Goal: Task Accomplishment & Management: Use online tool/utility

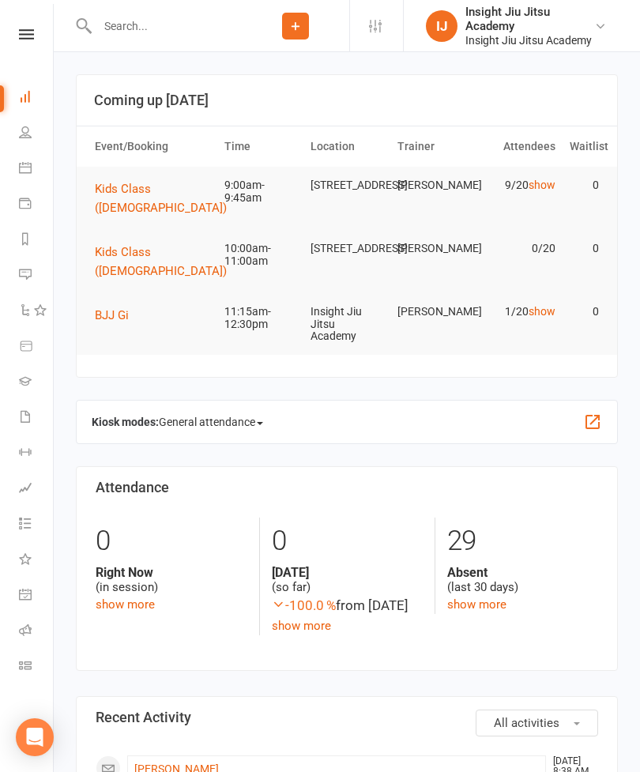
click at [124, 179] on button "Kids Class ([DEMOGRAPHIC_DATA])" at bounding box center [166, 198] width 143 height 38
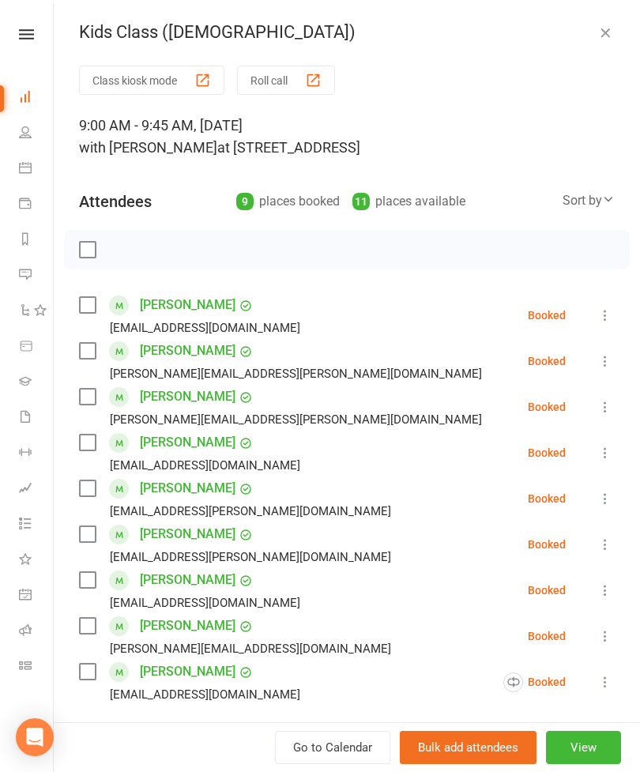
click at [116, 67] on button "Class kiosk mode" at bounding box center [151, 80] width 145 height 29
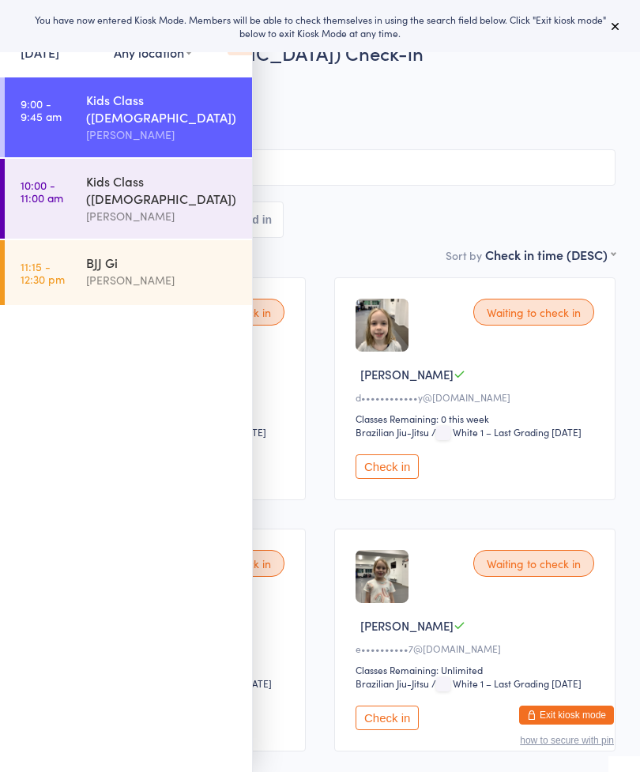
click at [612, 17] on button at bounding box center [615, 26] width 19 height 19
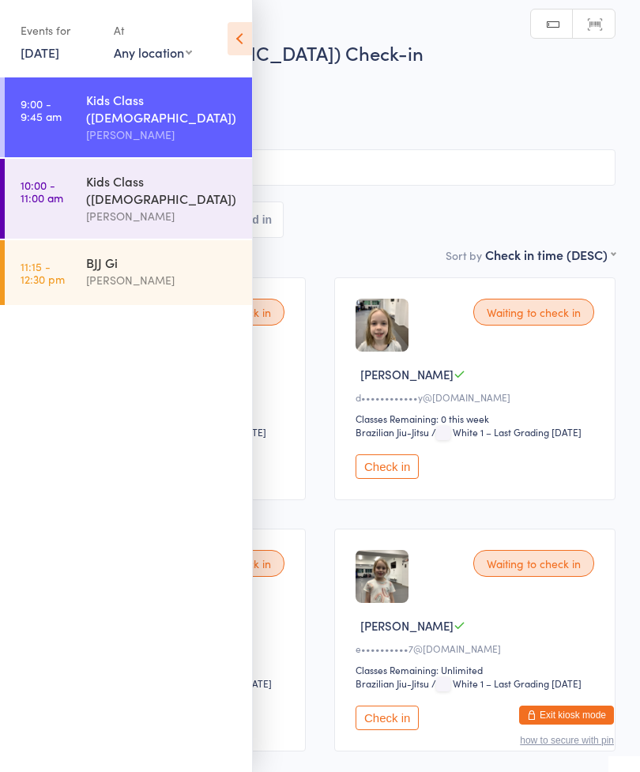
click at [241, 24] on icon at bounding box center [239, 38] width 24 height 33
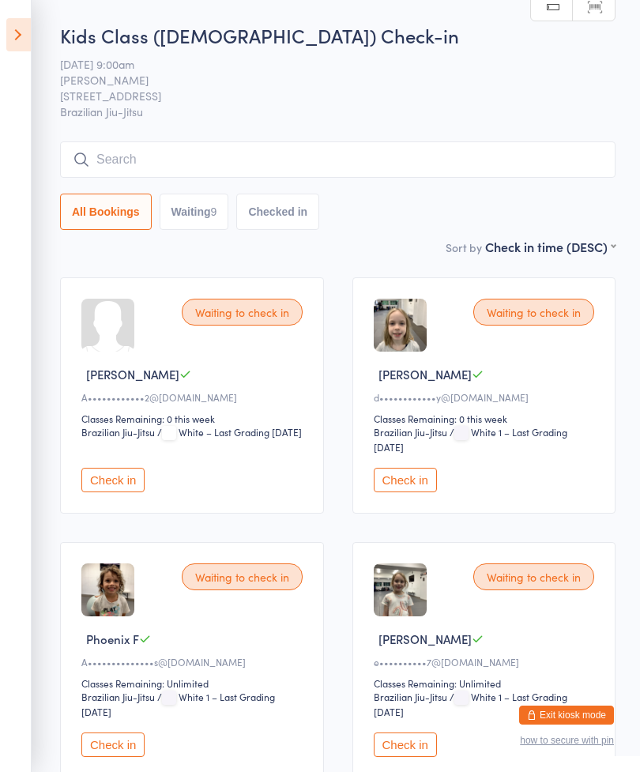
click at [295, 163] on input "search" at bounding box center [337, 159] width 555 height 36
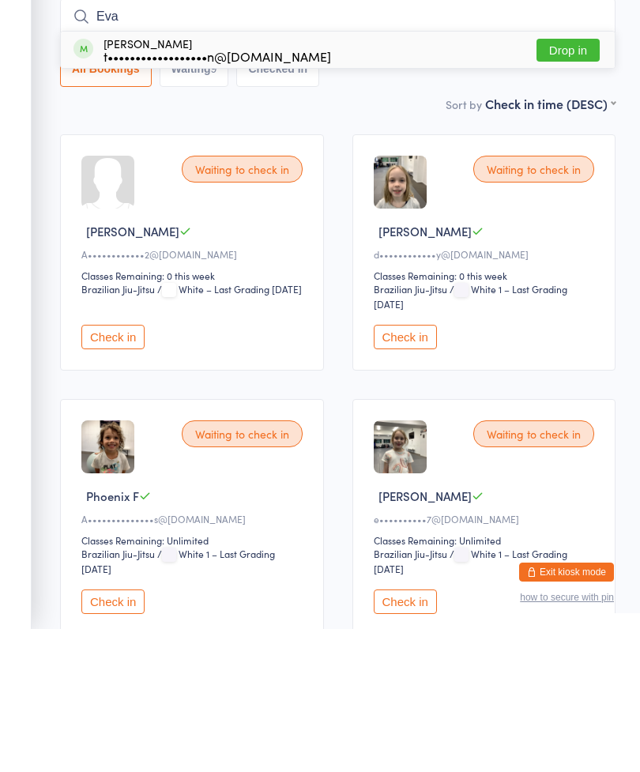
type input "Eva"
click at [85, 182] on span at bounding box center [83, 192] width 20 height 20
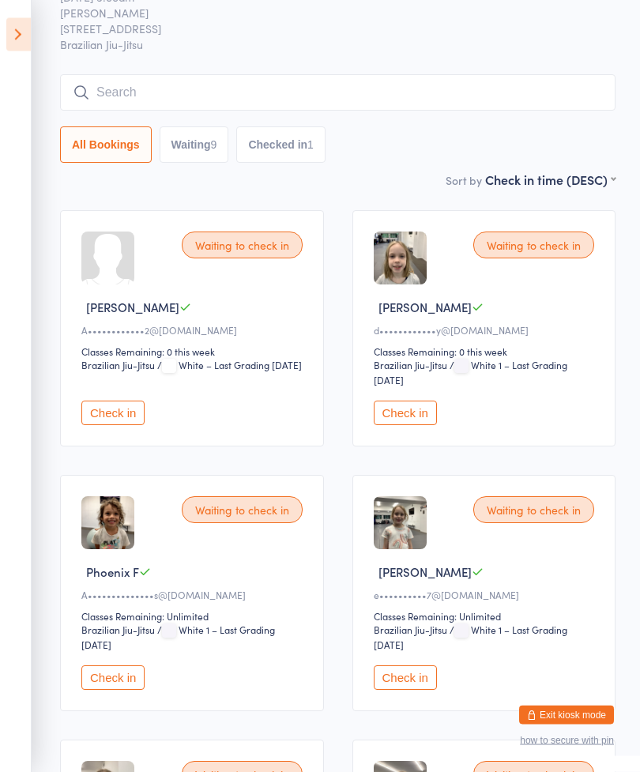
scroll to position [70, 0]
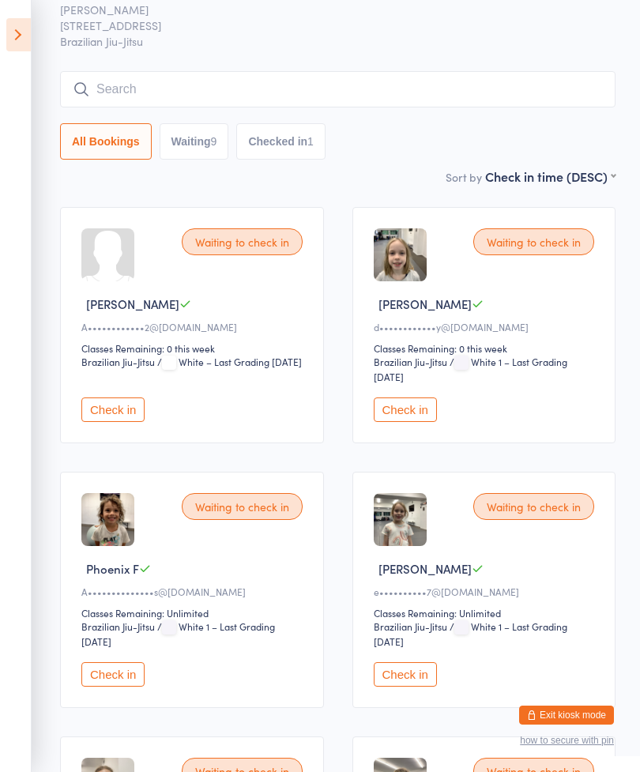
click at [111, 683] on button "Check in" at bounding box center [112, 674] width 63 height 24
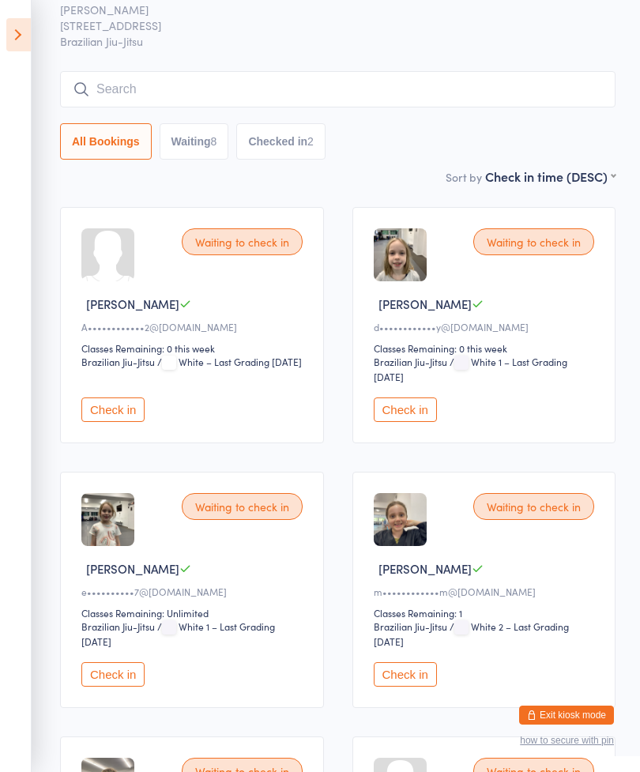
click at [420, 420] on button "Check in" at bounding box center [405, 409] width 63 height 24
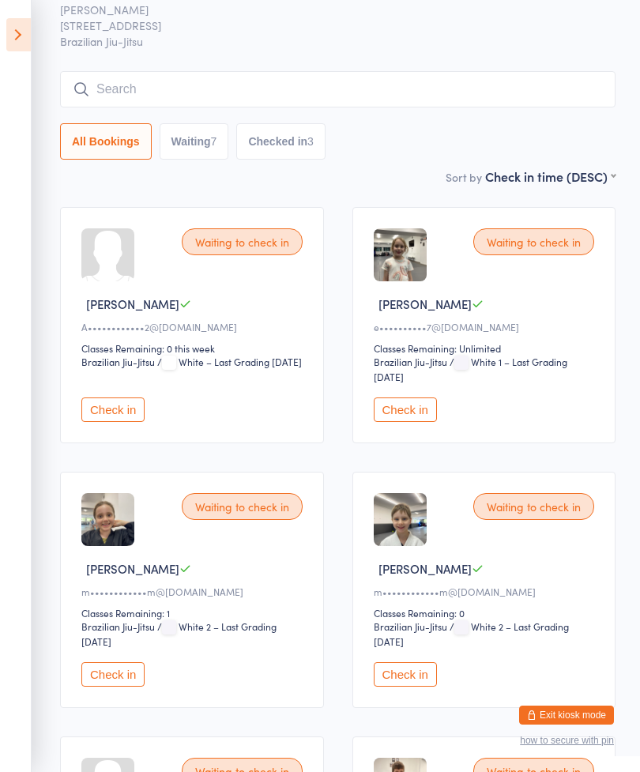
click at [597, 577] on div "James M" at bounding box center [487, 568] width 226 height 17
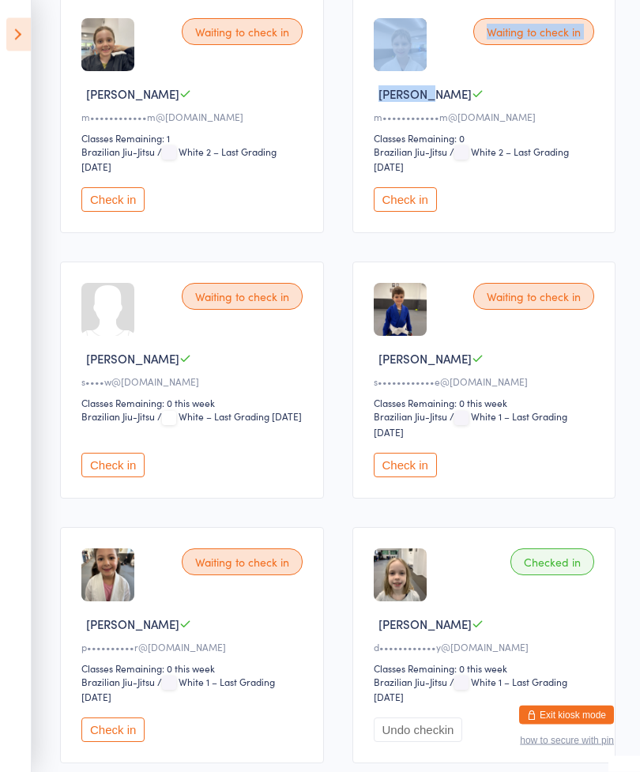
scroll to position [545, 0]
click at [109, 742] on button "Check in" at bounding box center [112, 729] width 63 height 24
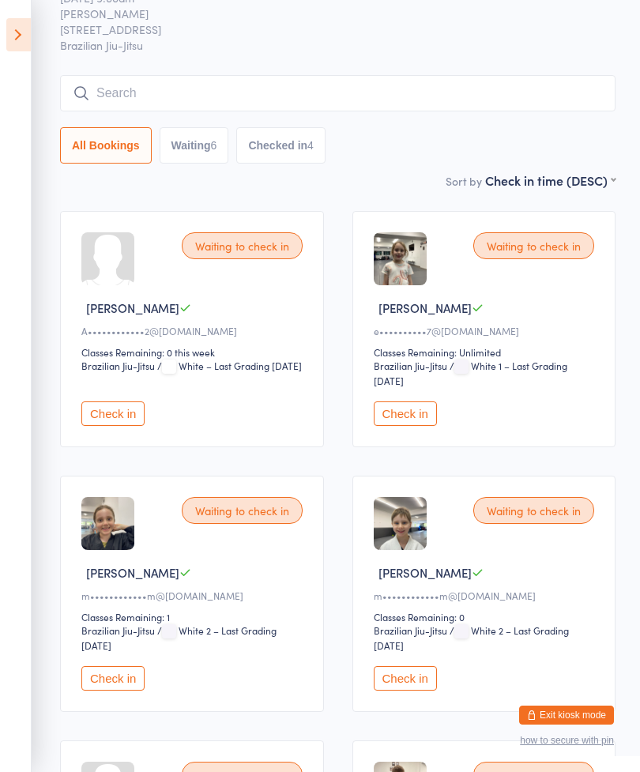
scroll to position [0, 0]
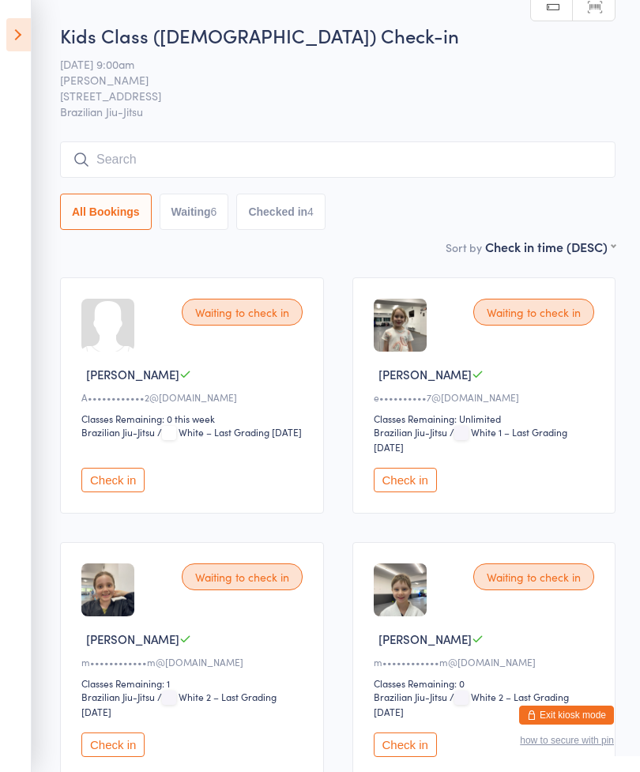
click at [179, 146] on input "search" at bounding box center [337, 159] width 555 height 36
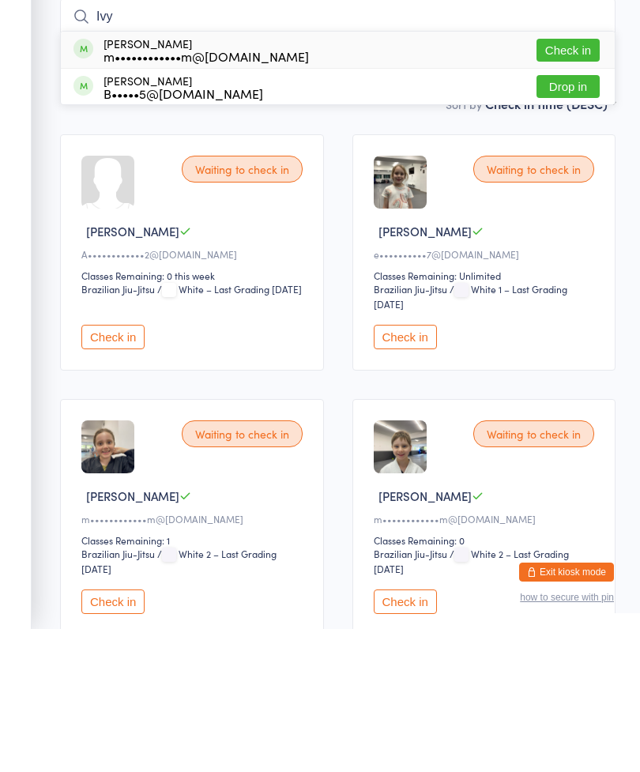
type input "Ivy"
click at [562, 218] on button "Drop in" at bounding box center [567, 229] width 63 height 23
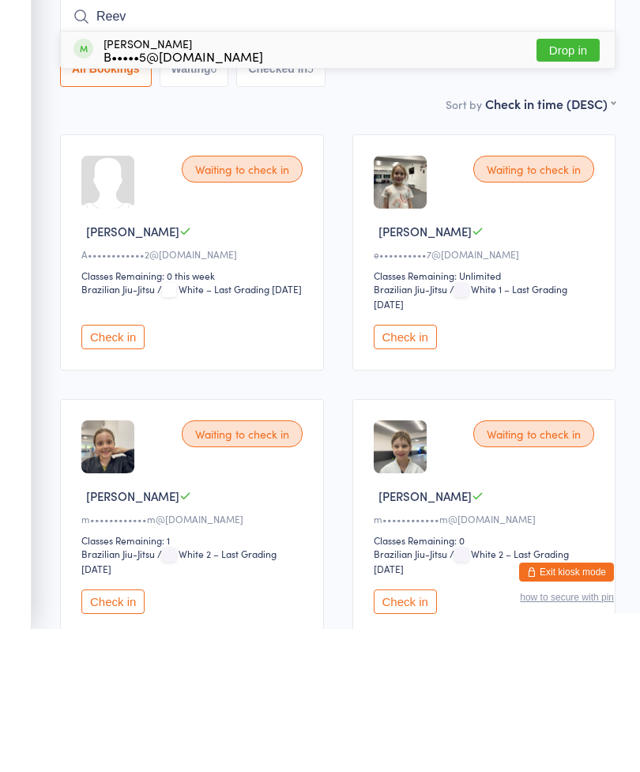
type input "Reev"
click at [561, 182] on button "Drop in" at bounding box center [567, 193] width 63 height 23
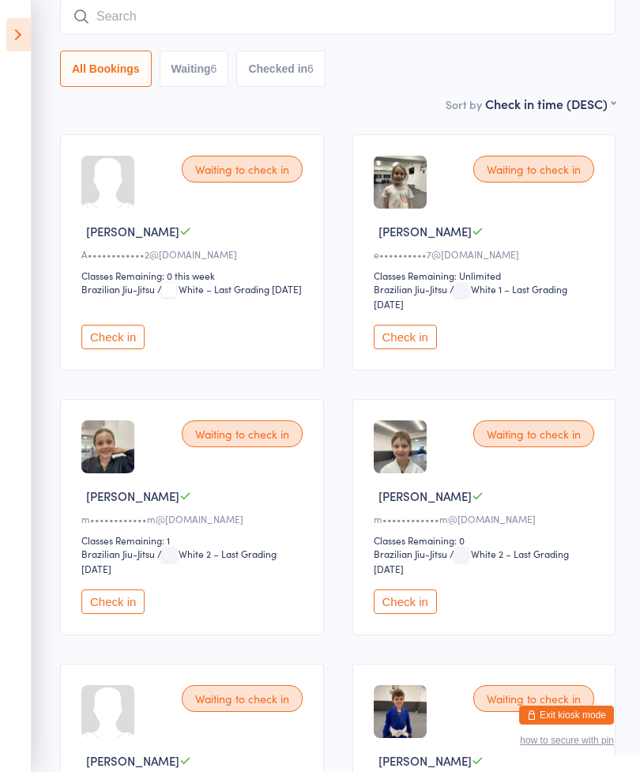
click at [395, 339] on button "Check in" at bounding box center [405, 337] width 63 height 24
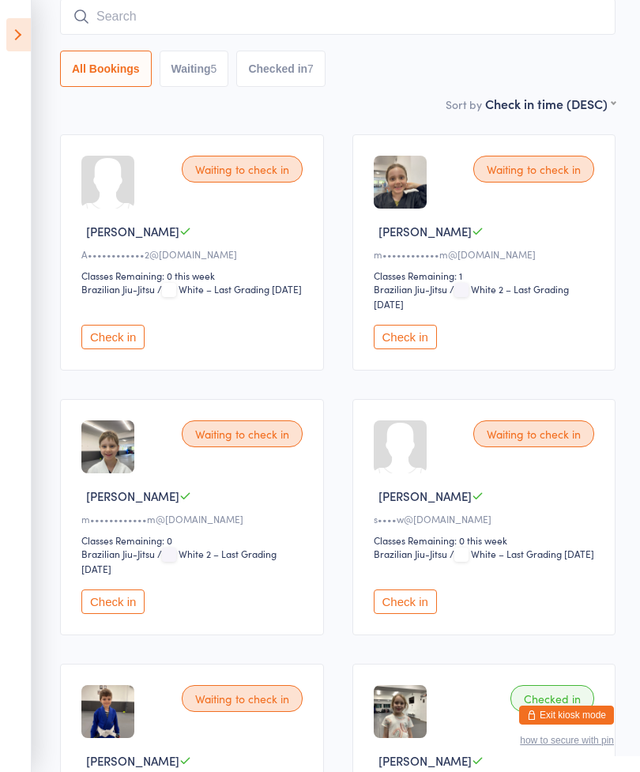
click at [110, 614] on button "Check in" at bounding box center [112, 601] width 63 height 24
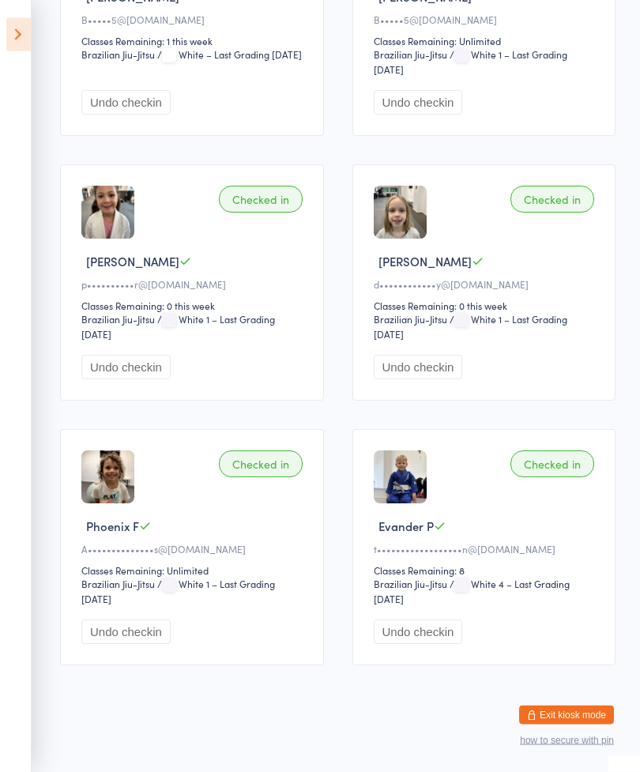
scroll to position [1173, 0]
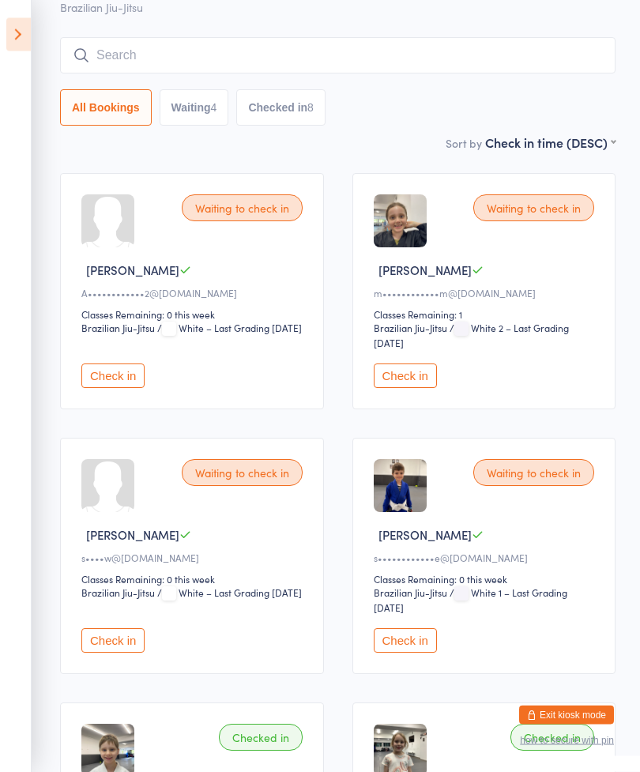
click at [413, 389] on button "Check in" at bounding box center [405, 376] width 63 height 24
